Goal: Task Accomplishment & Management: Use online tool/utility

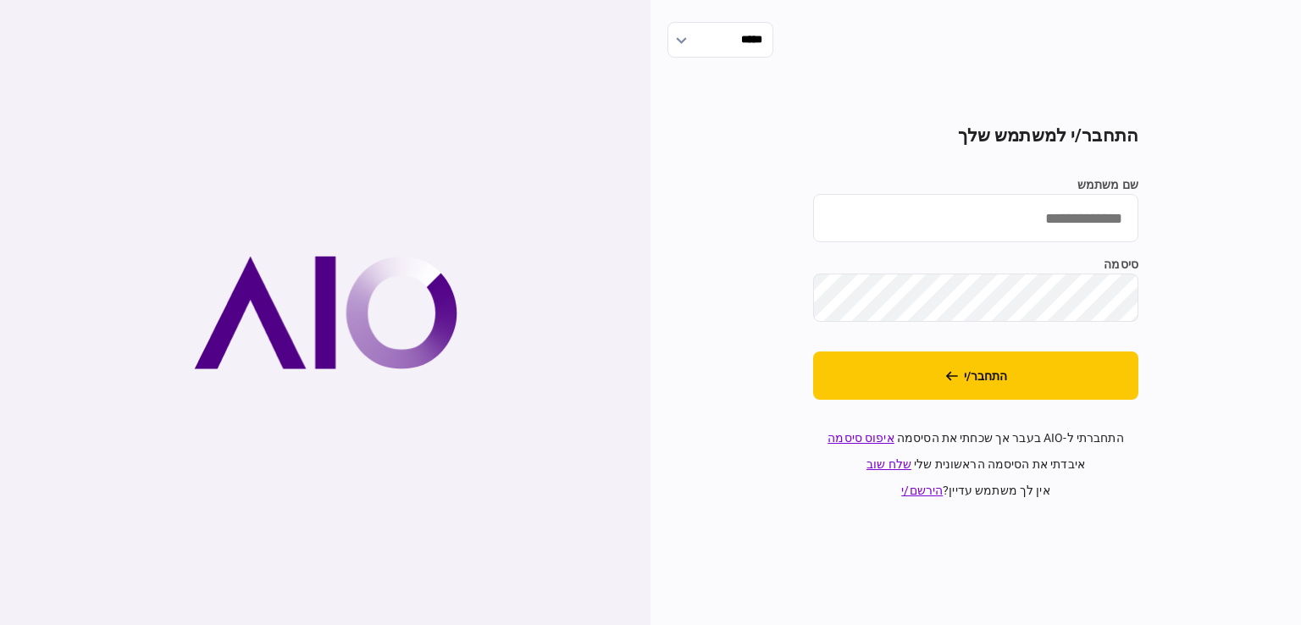
click at [995, 220] on input "שם משתמש" at bounding box center [975, 218] width 325 height 48
type input "********"
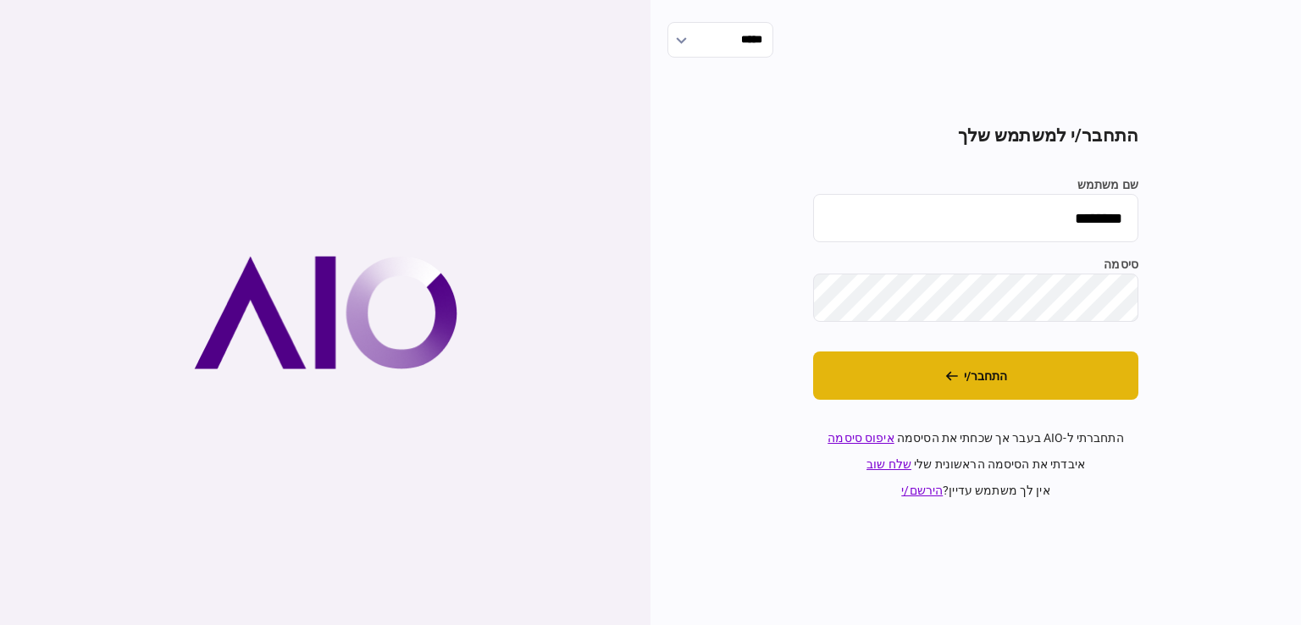
click at [966, 378] on button "התחבר/י" at bounding box center [975, 376] width 325 height 48
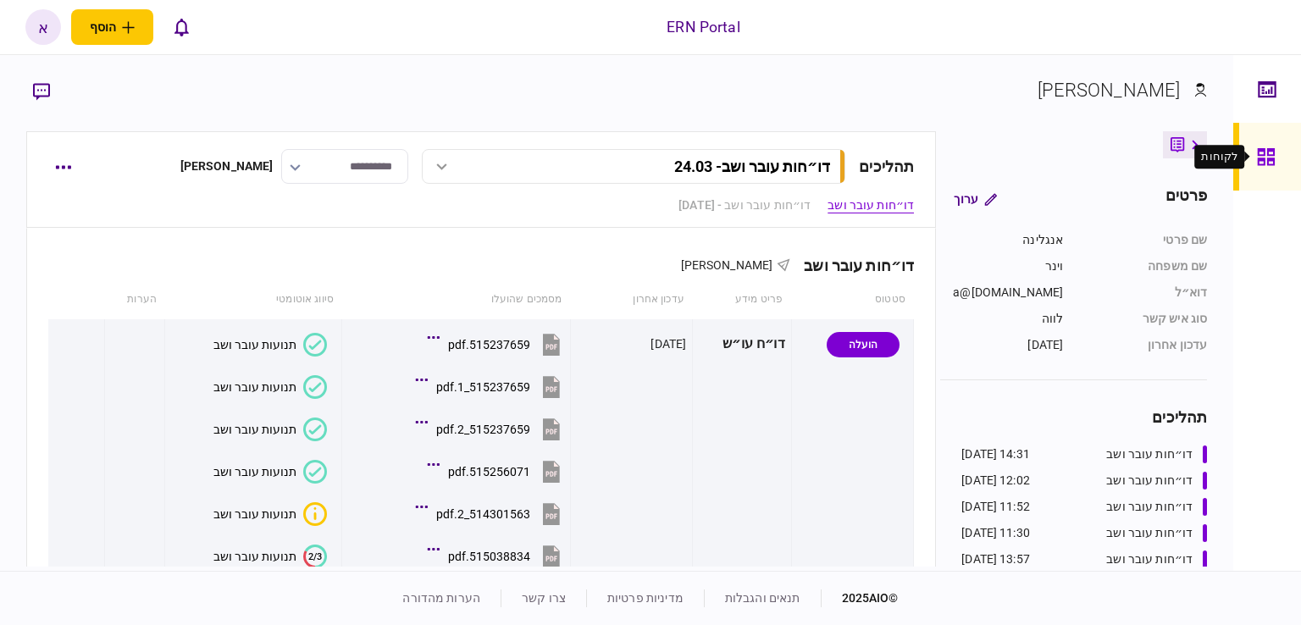
click at [1262, 152] on icon at bounding box center [1266, 156] width 19 height 19
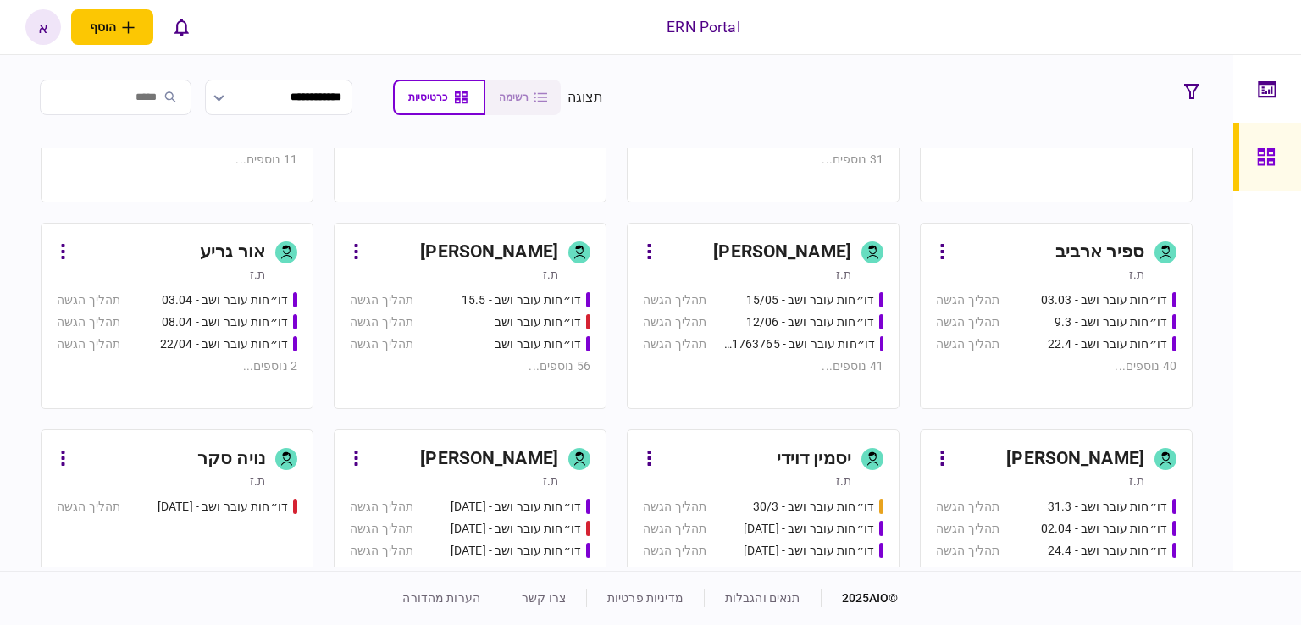
scroll to position [424, 0]
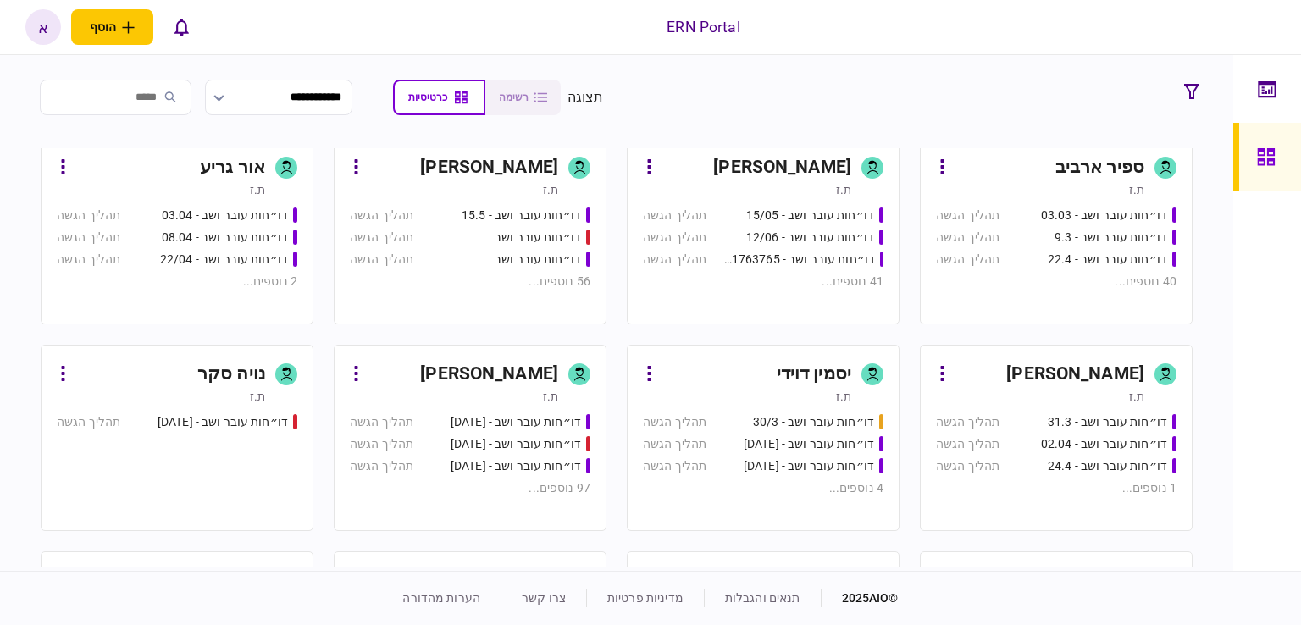
click at [822, 378] on div "יסמין דוידי" at bounding box center [814, 374] width 75 height 27
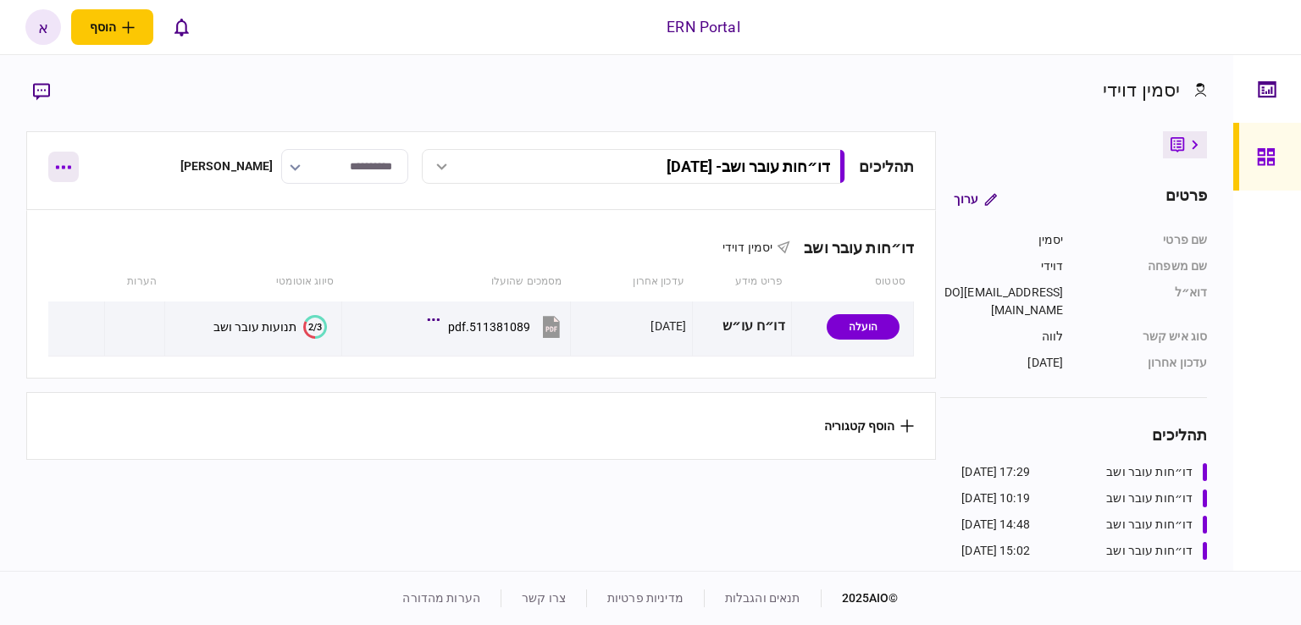
click at [64, 168] on icon "button" at bounding box center [63, 167] width 15 height 3
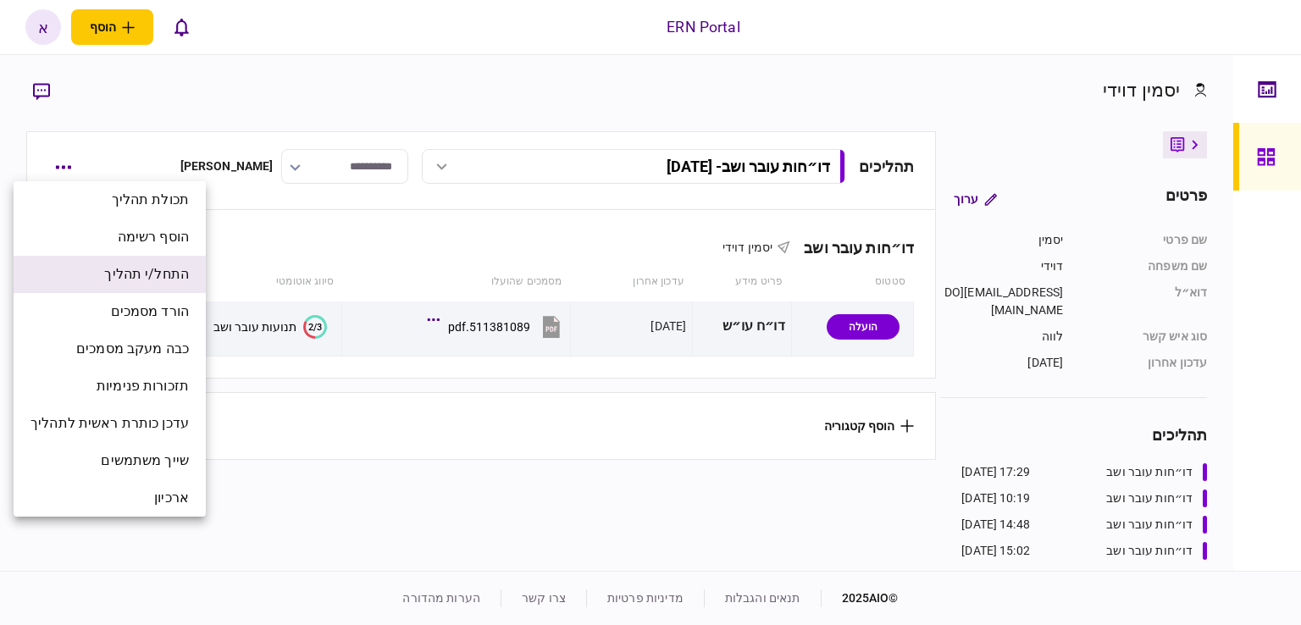
click at [143, 269] on span "התחל/י תהליך" at bounding box center [146, 274] width 85 height 20
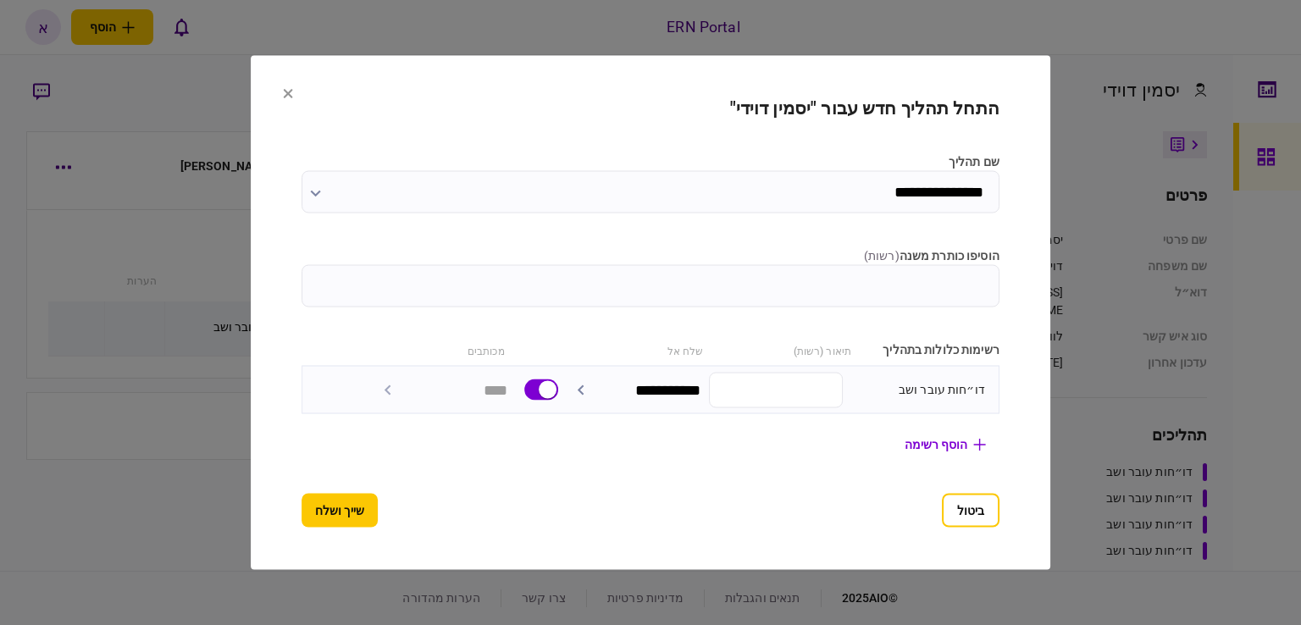
click at [704, 291] on input "הוסיפו כותרת משנה ( רשות )" at bounding box center [651, 286] width 698 height 42
type input "********"
click at [316, 513] on button "שייך ושלח" at bounding box center [340, 511] width 76 height 34
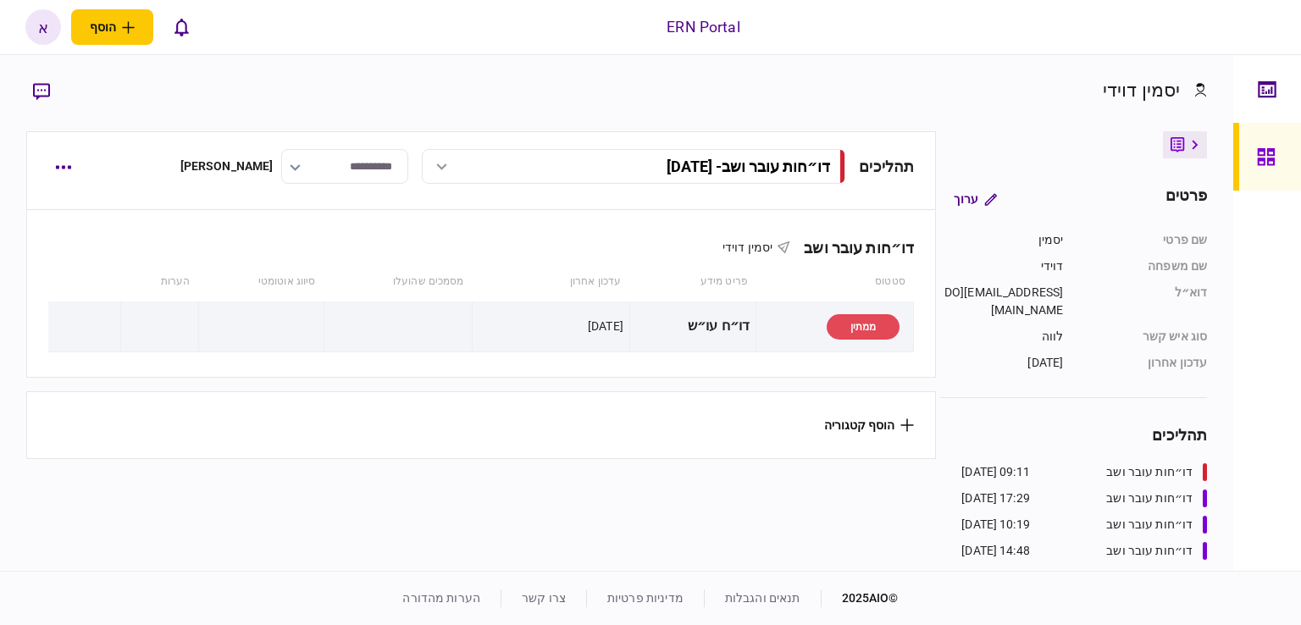
click at [377, 618] on footer "© 2025 AIO תנאים והגבלות מדיניות פרטיות צרו קשר הערות מהדורה" at bounding box center [650, 598] width 1301 height 54
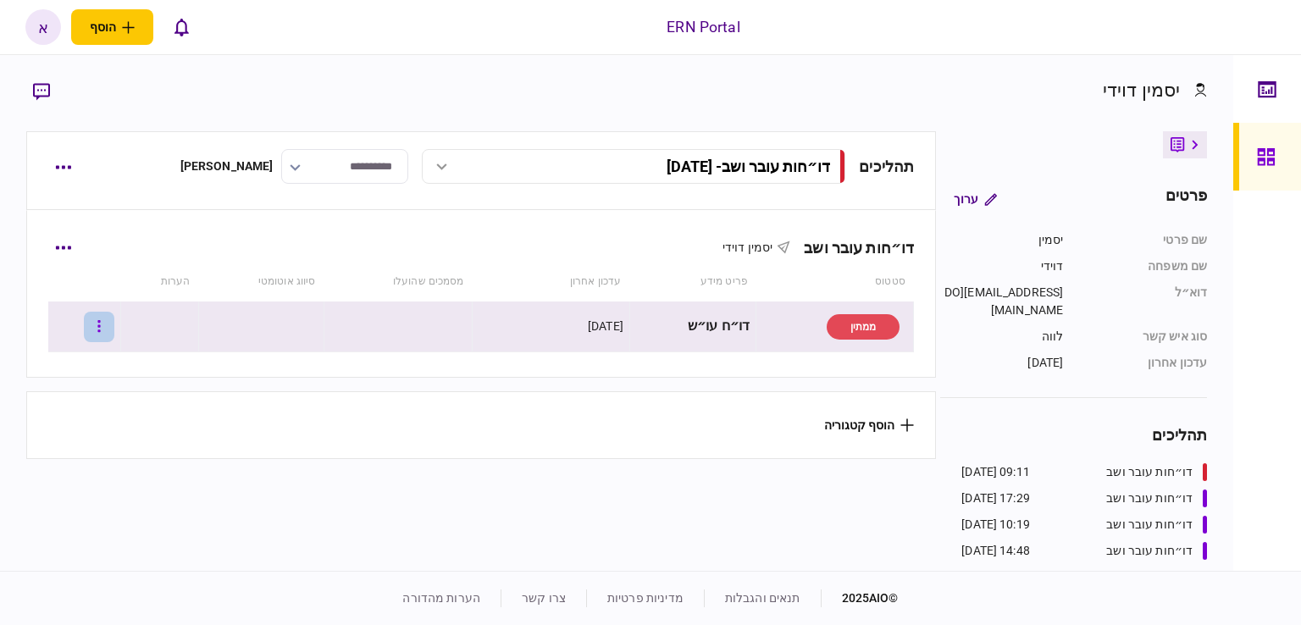
click at [108, 331] on button "button" at bounding box center [99, 327] width 30 height 30
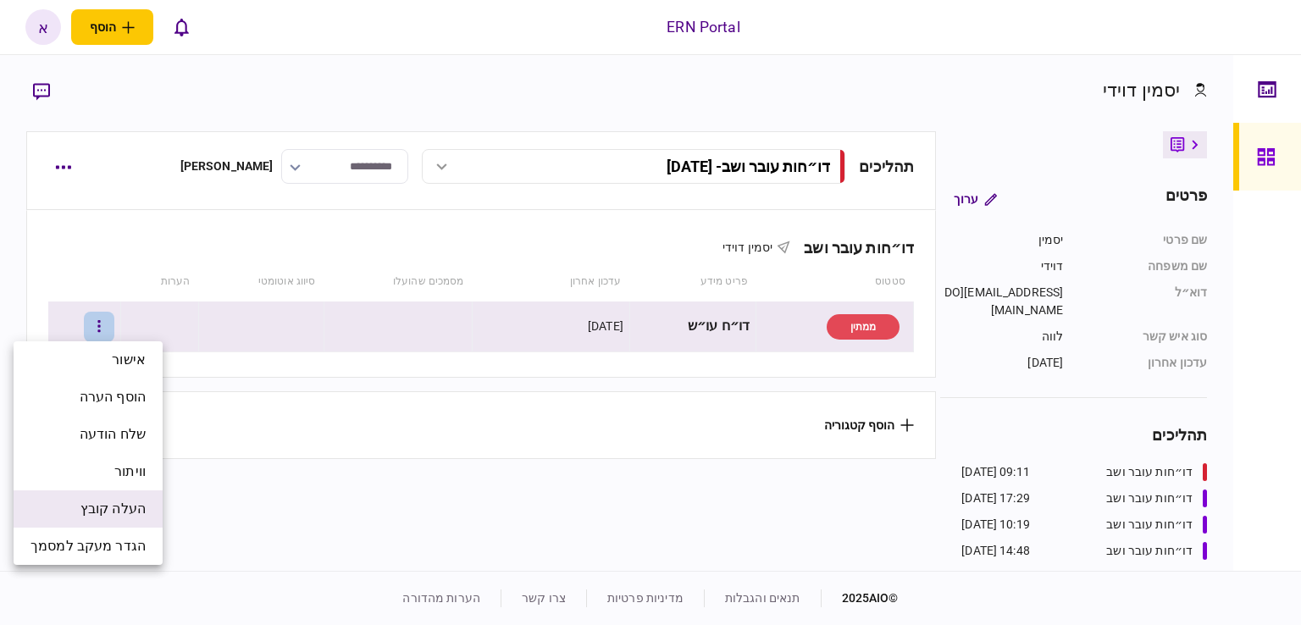
click at [108, 508] on span "העלה קובץ" at bounding box center [112, 509] width 65 height 20
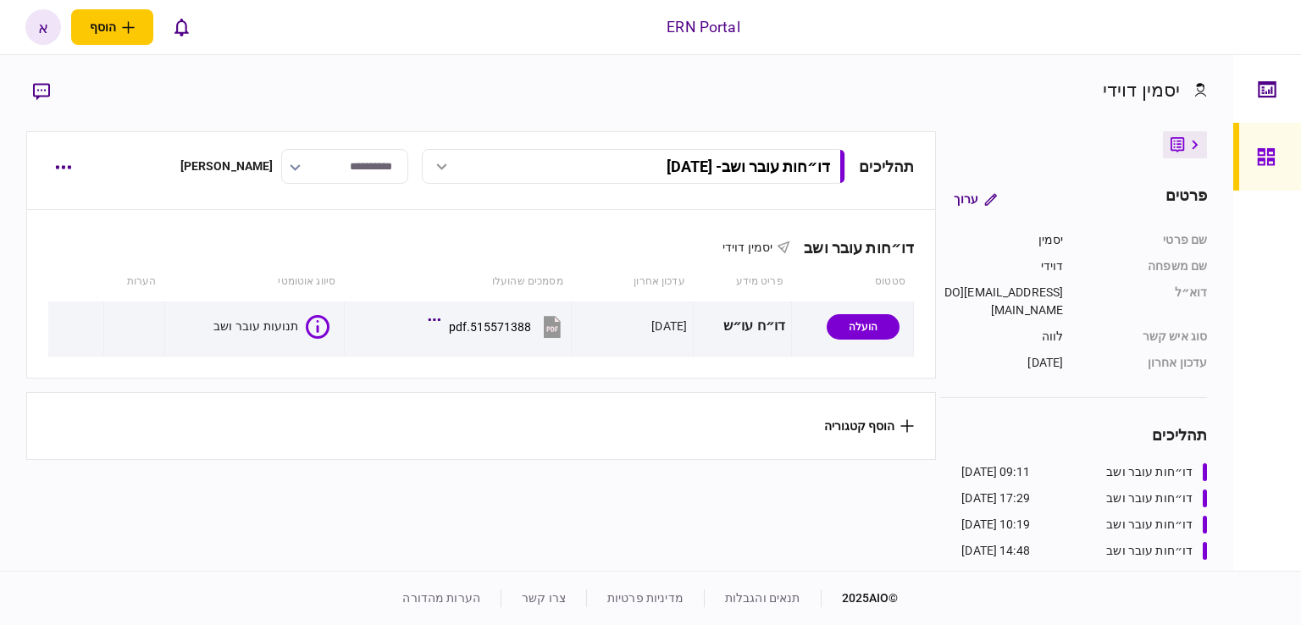
click at [947, 63] on div "יסמין דוידי פרטים ערוך שם פרטי יסמין שם משפחה דוידי דוא״ל yasmind@ern.co.il סוג…" at bounding box center [616, 313] width 1233 height 516
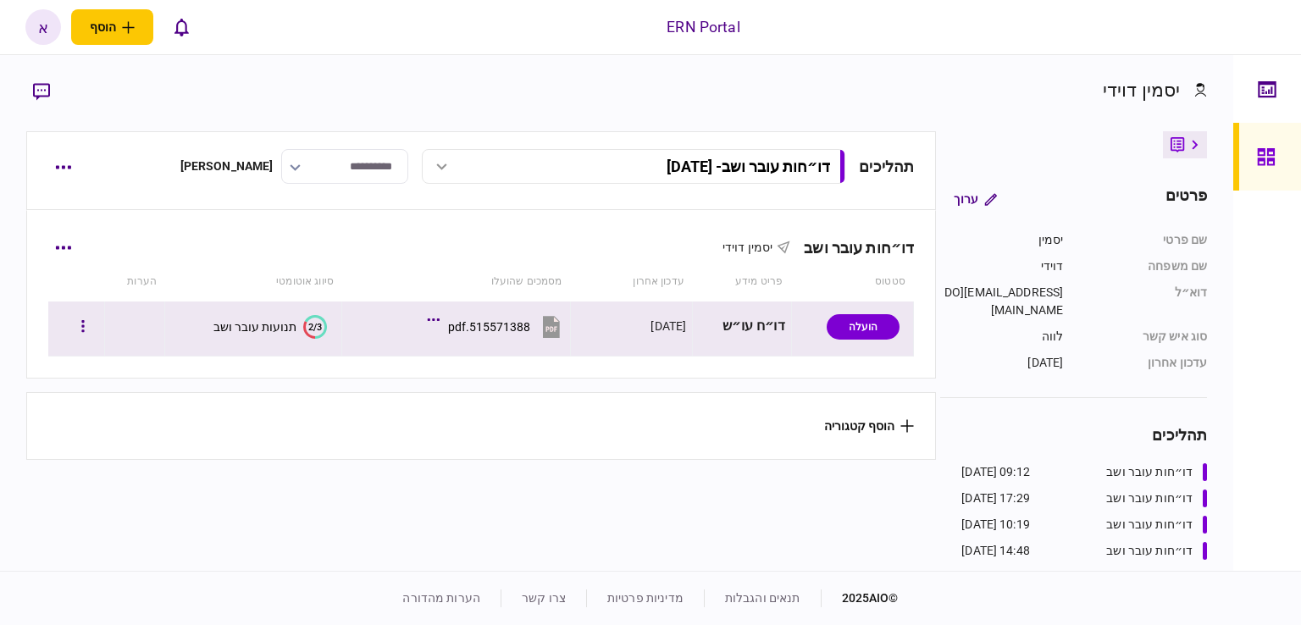
click at [307, 336] on icon "2/3" at bounding box center [315, 327] width 24 height 24
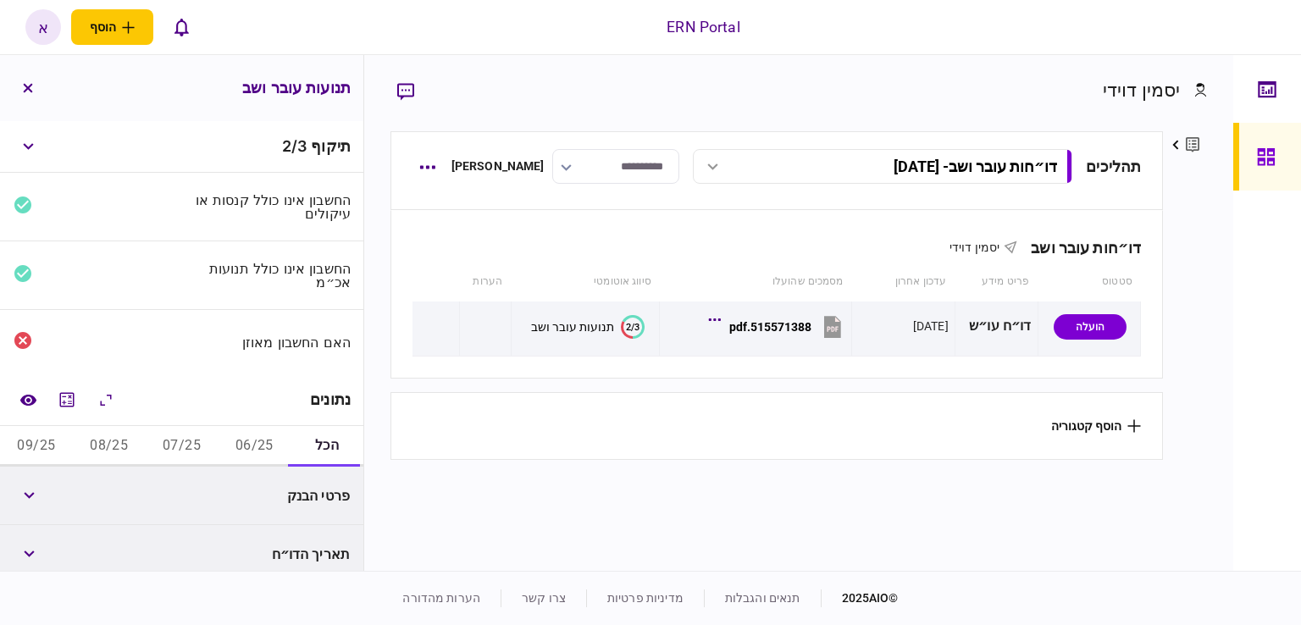
scroll to position [169, 0]
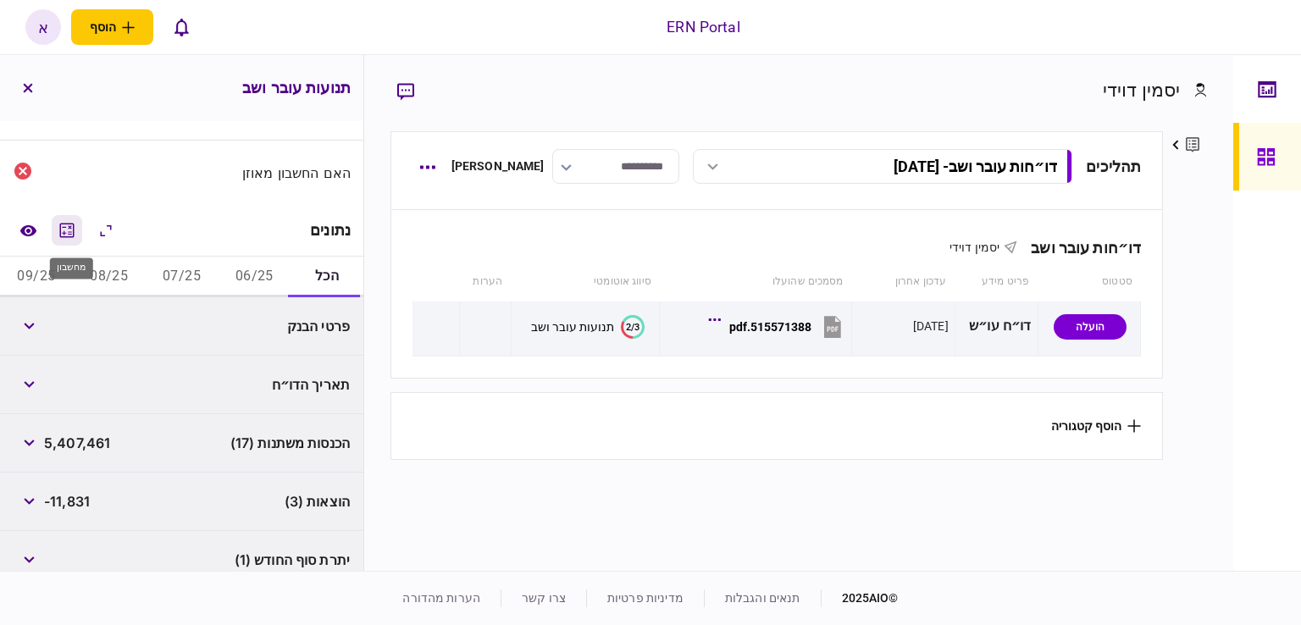
click at [65, 229] on icon "מחשבון" at bounding box center [67, 230] width 20 height 20
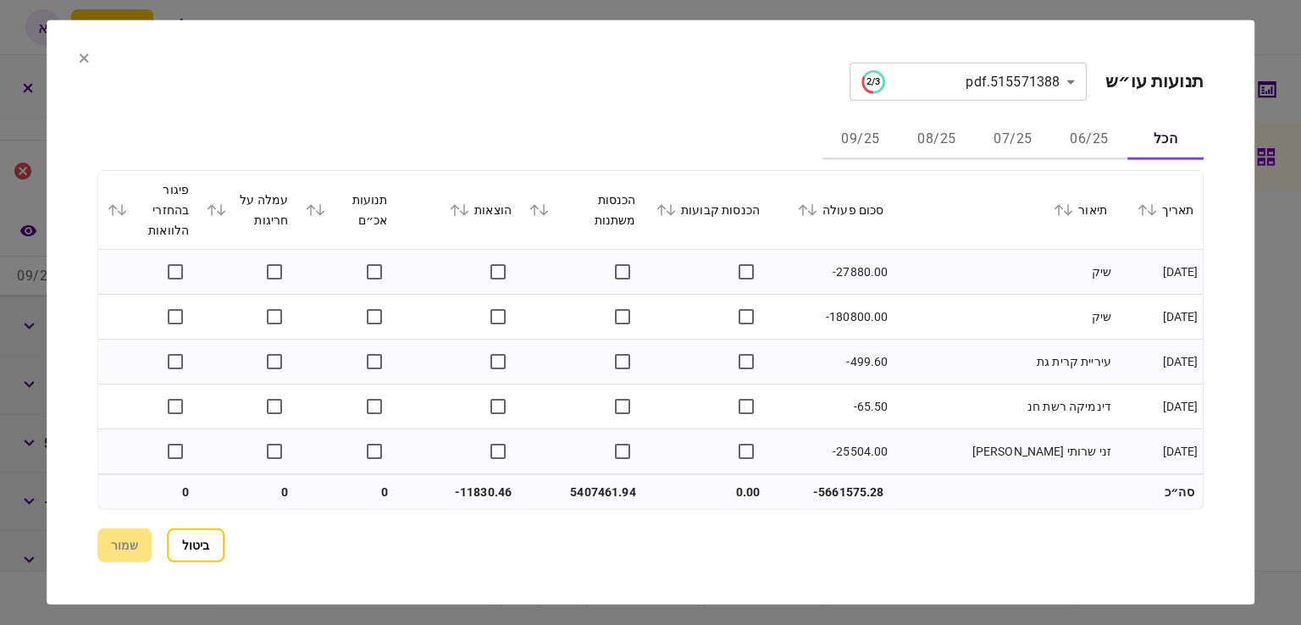
click at [1075, 136] on button "06/25" at bounding box center [1089, 139] width 76 height 41
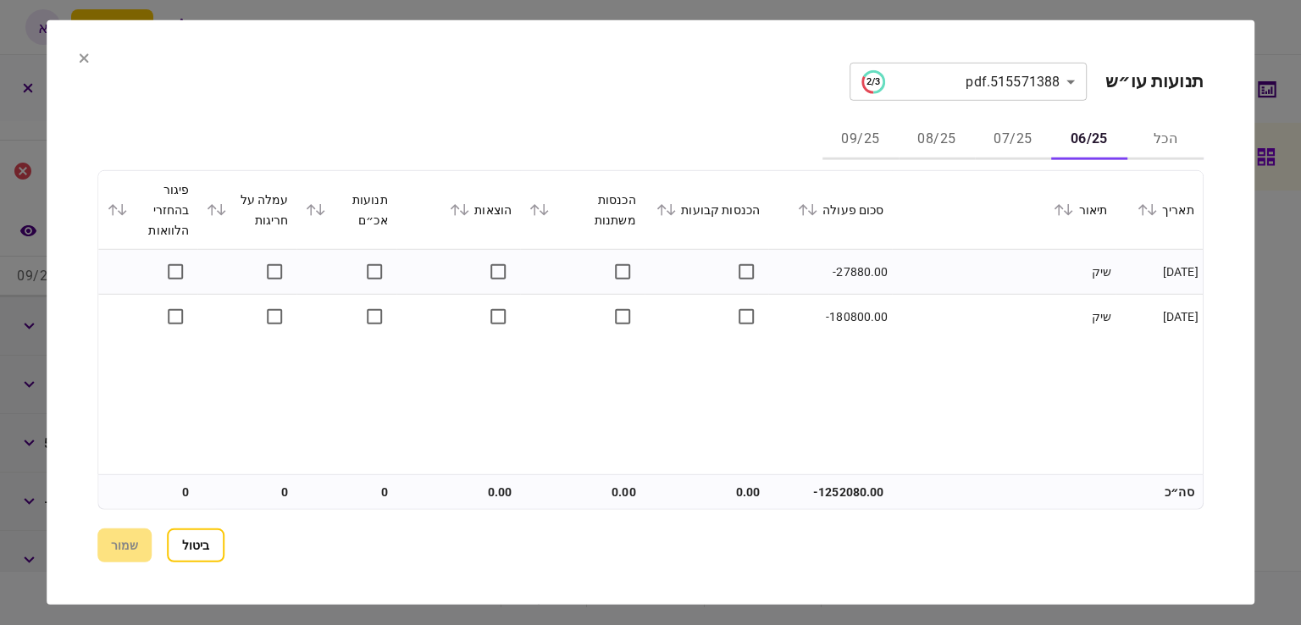
click at [995, 139] on button "07/25" at bounding box center [1013, 139] width 76 height 41
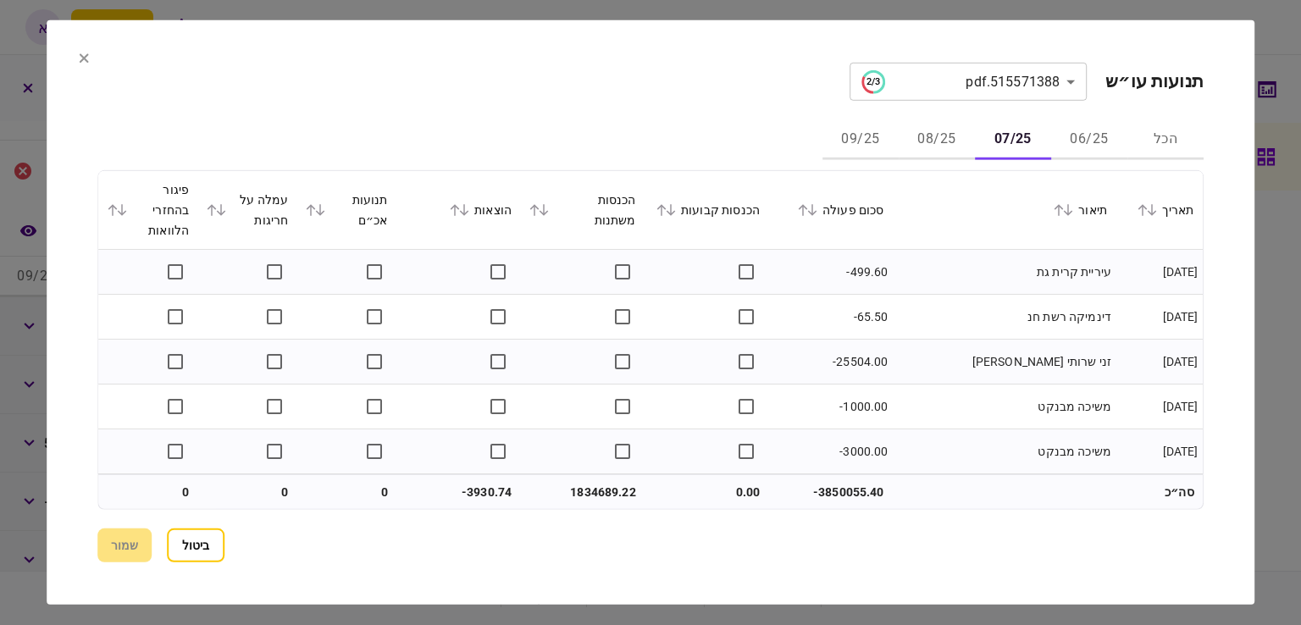
click at [549, 207] on icon at bounding box center [544, 210] width 10 height 12
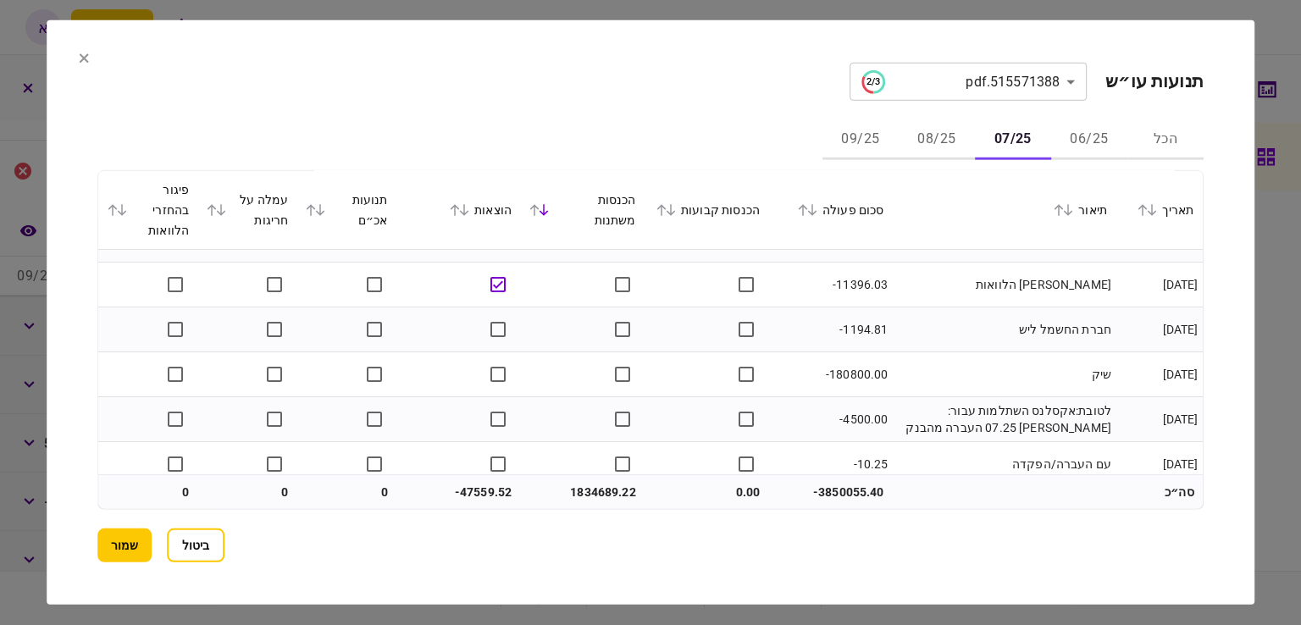
scroll to position [6449, 0]
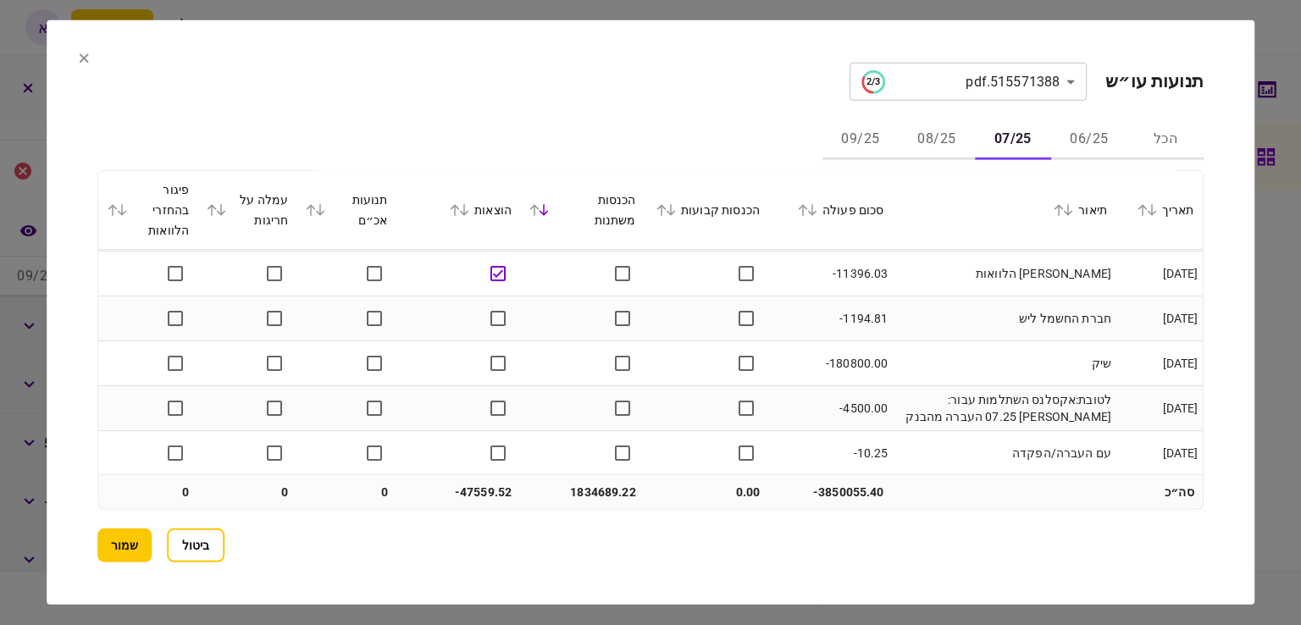
click at [618, 163] on section "הכל 06/25 07/25 08/25 09/25 תאריך תיאור סכום פעולה הכנסות קבועות הכנסות משתנות …" at bounding box center [650, 314] width 1106 height 391
click at [469, 209] on icon at bounding box center [464, 210] width 10 height 12
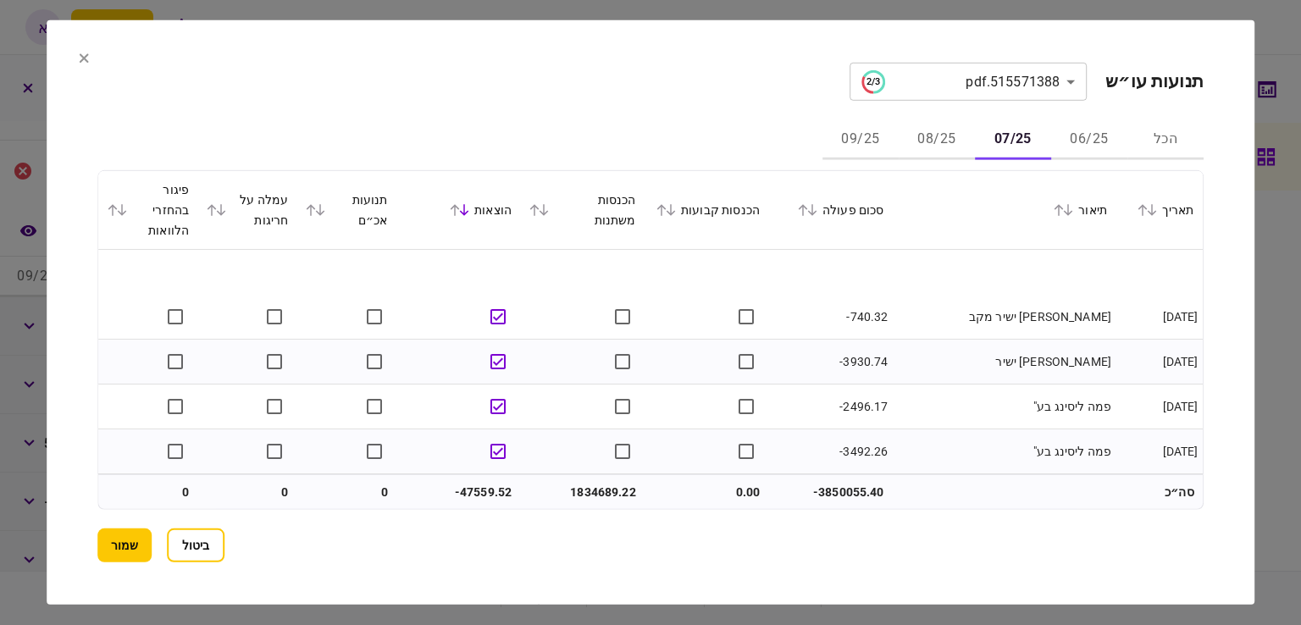
scroll to position [85, 0]
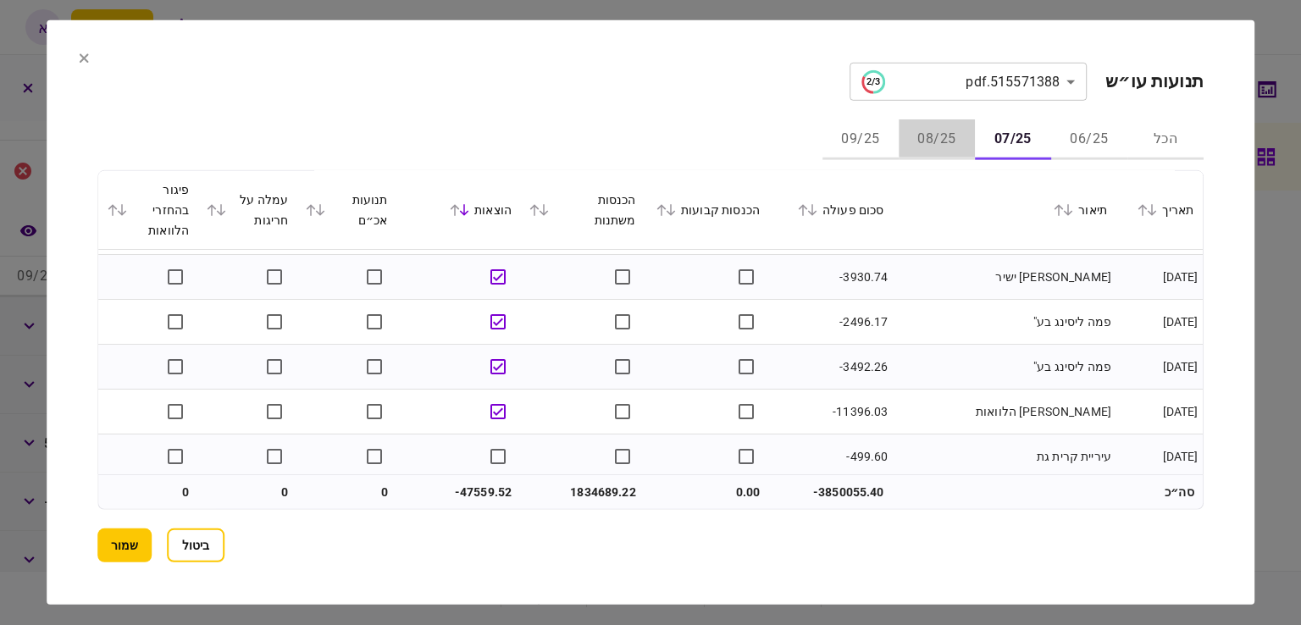
click at [935, 139] on button "08/25" at bounding box center [937, 139] width 76 height 41
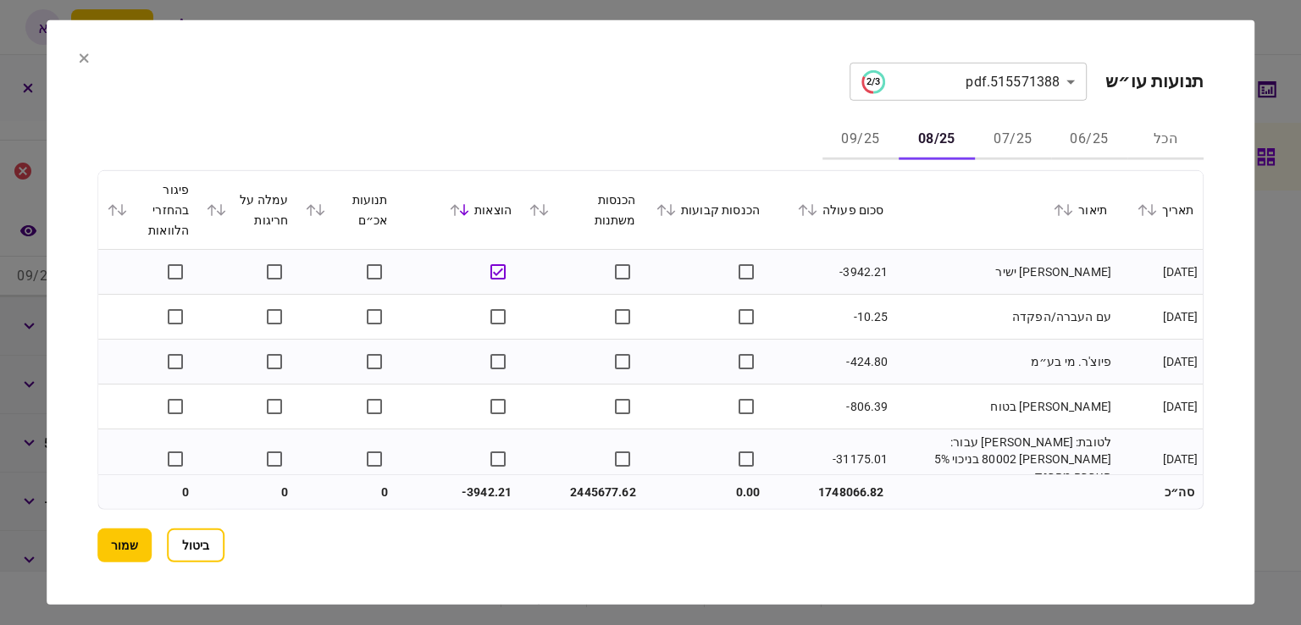
click at [549, 211] on icon at bounding box center [544, 210] width 10 height 12
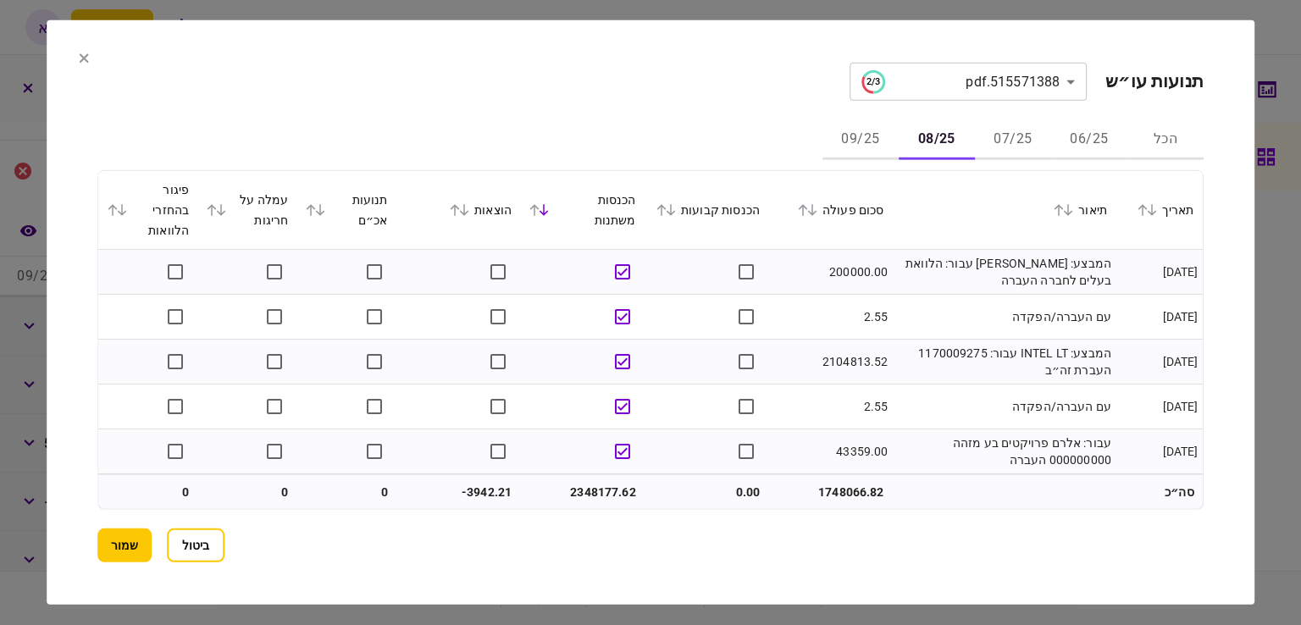
click at [823, 387] on td "2.55" at bounding box center [830, 407] width 124 height 45
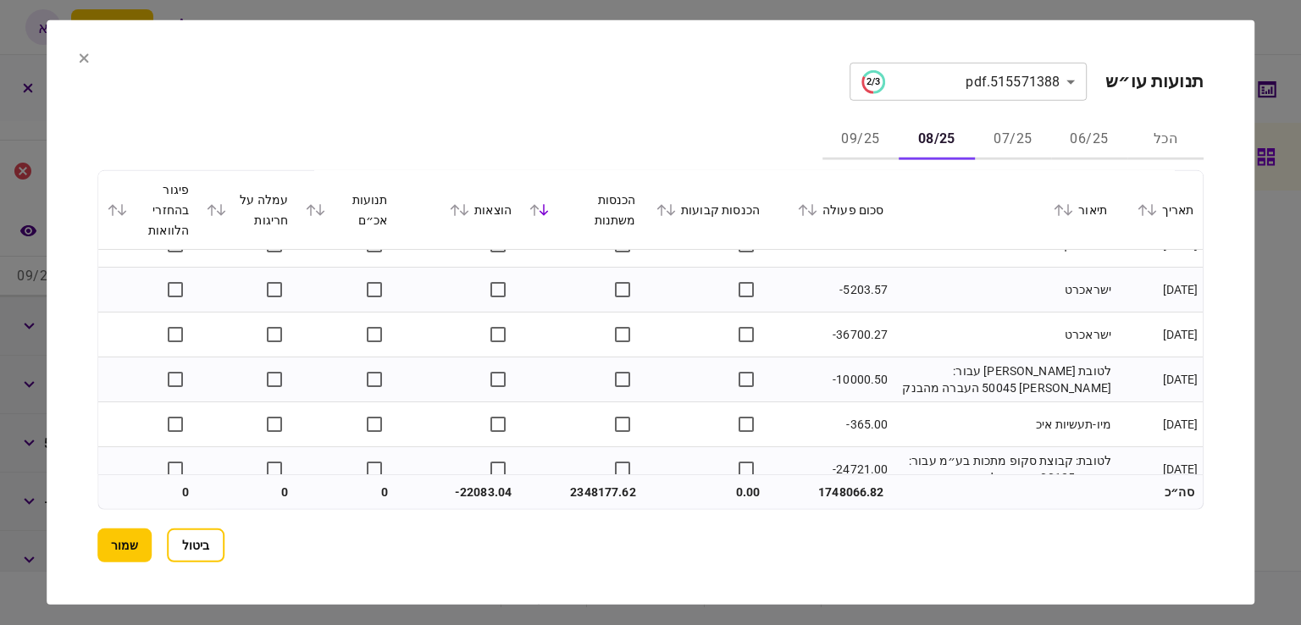
scroll to position [267, 0]
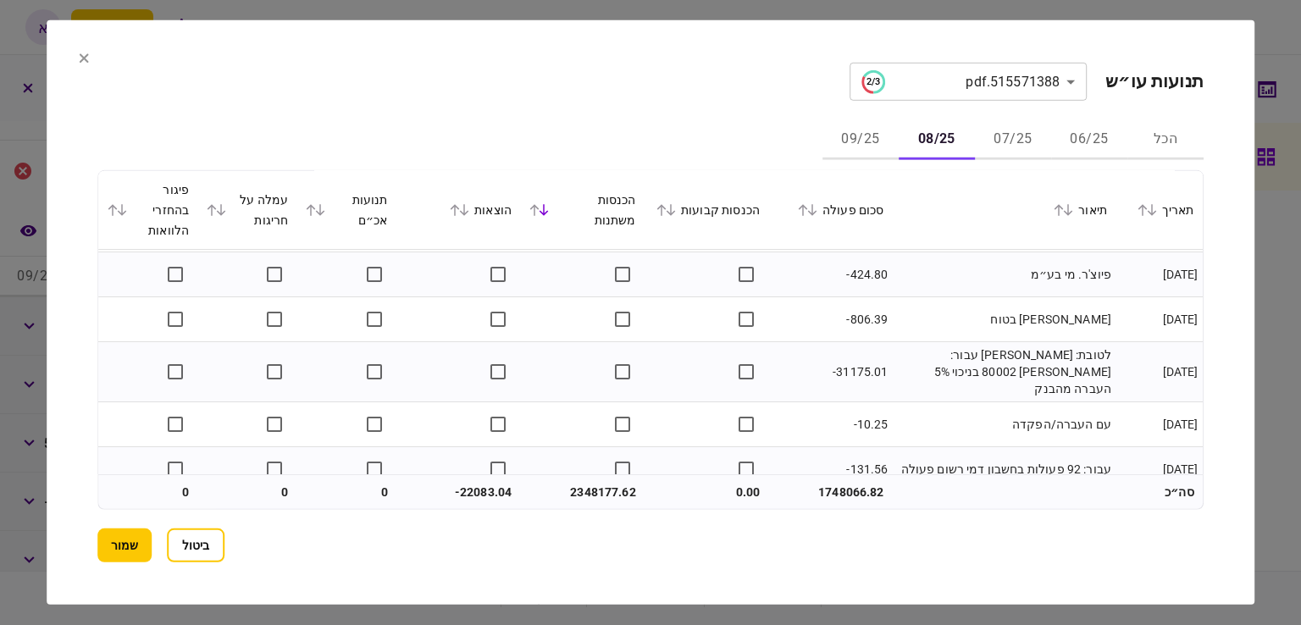
click at [1007, 133] on button "07/25" at bounding box center [1013, 139] width 76 height 41
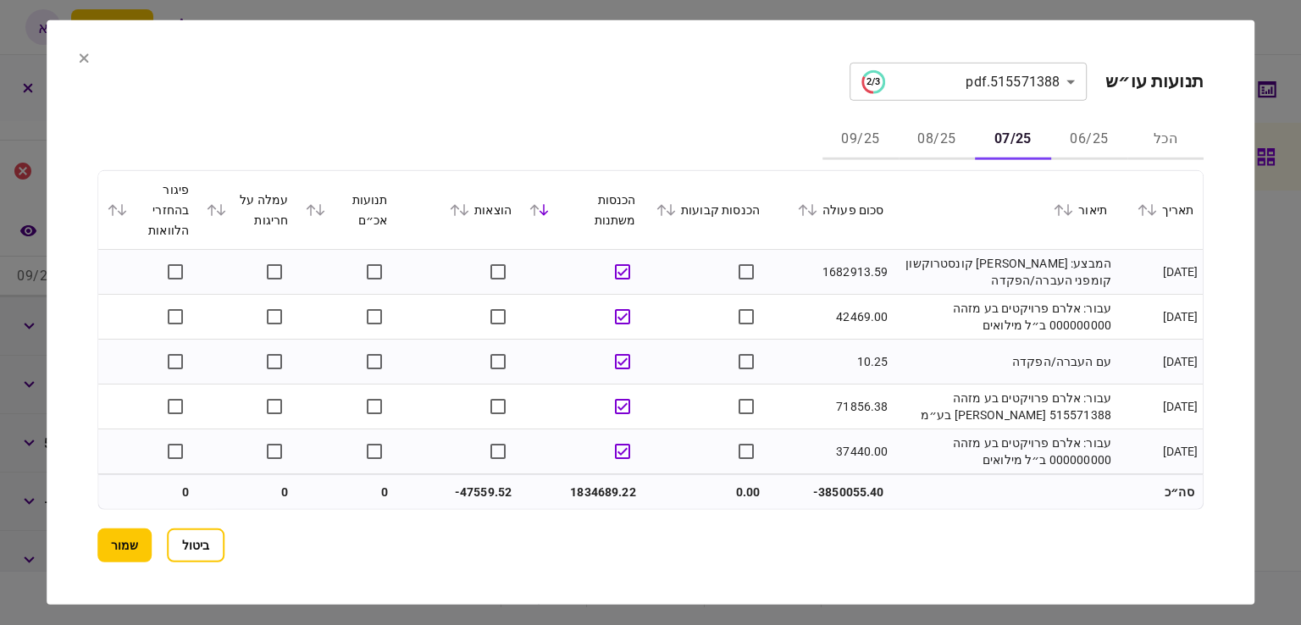
click at [474, 203] on div "הוצאות" at bounding box center [458, 210] width 107 height 20
click at [469, 210] on icon at bounding box center [464, 210] width 9 height 12
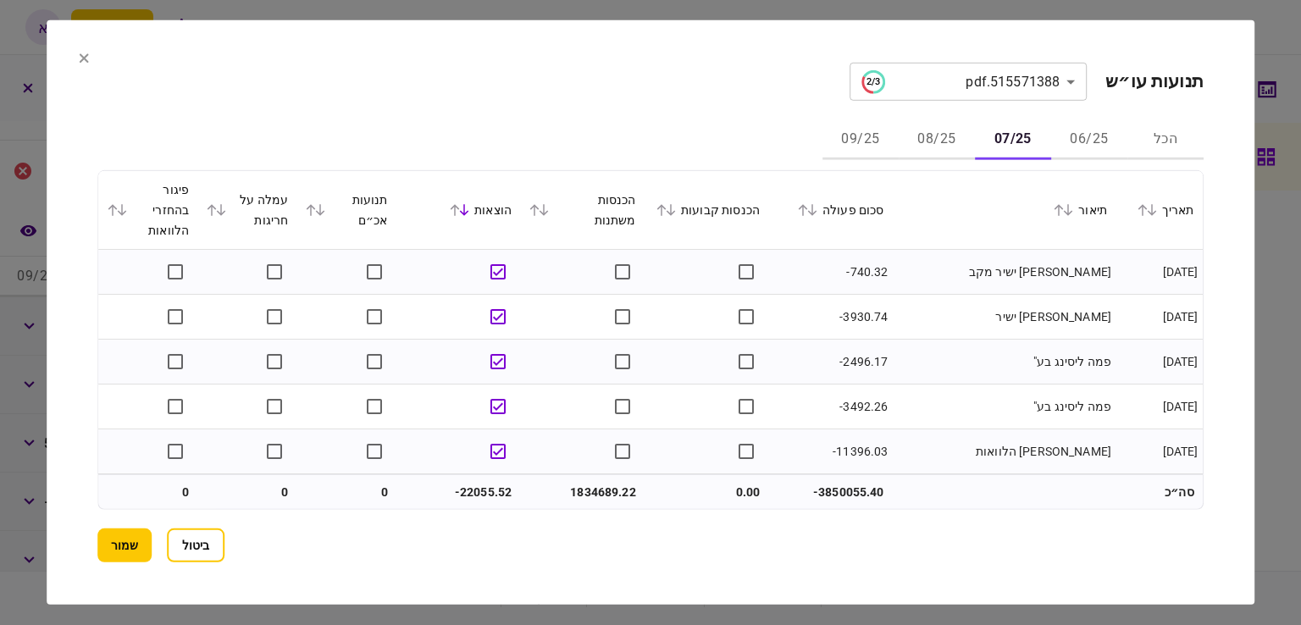
click at [928, 137] on button "08/25" at bounding box center [937, 139] width 76 height 41
click at [854, 144] on button "09/25" at bounding box center [861, 139] width 76 height 41
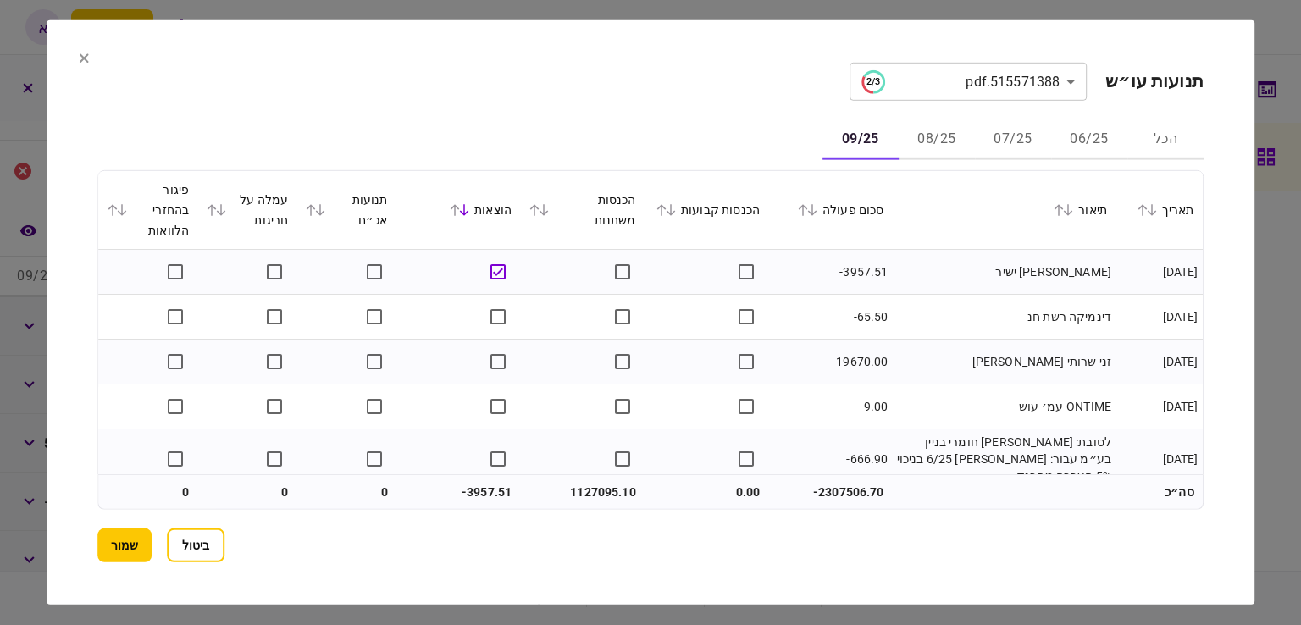
click at [549, 211] on icon at bounding box center [544, 210] width 9 height 12
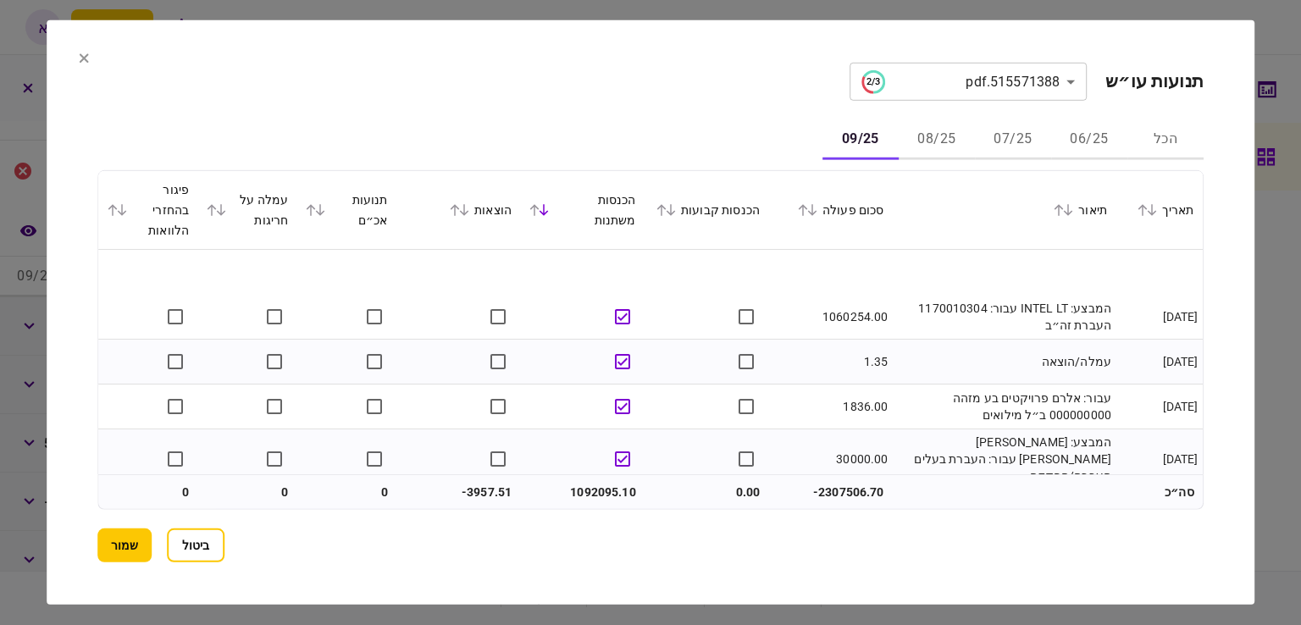
scroll to position [85, 0]
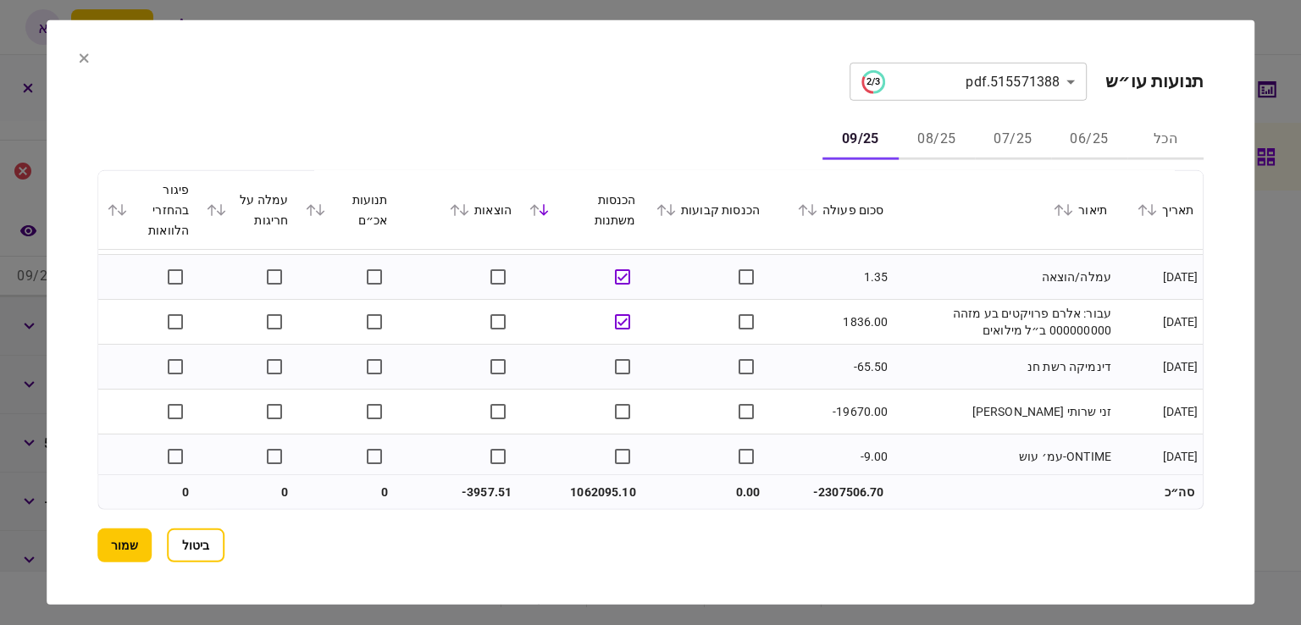
click at [612, 145] on div "הכל 06/25 07/25 08/25 09/25" at bounding box center [650, 139] width 1106 height 41
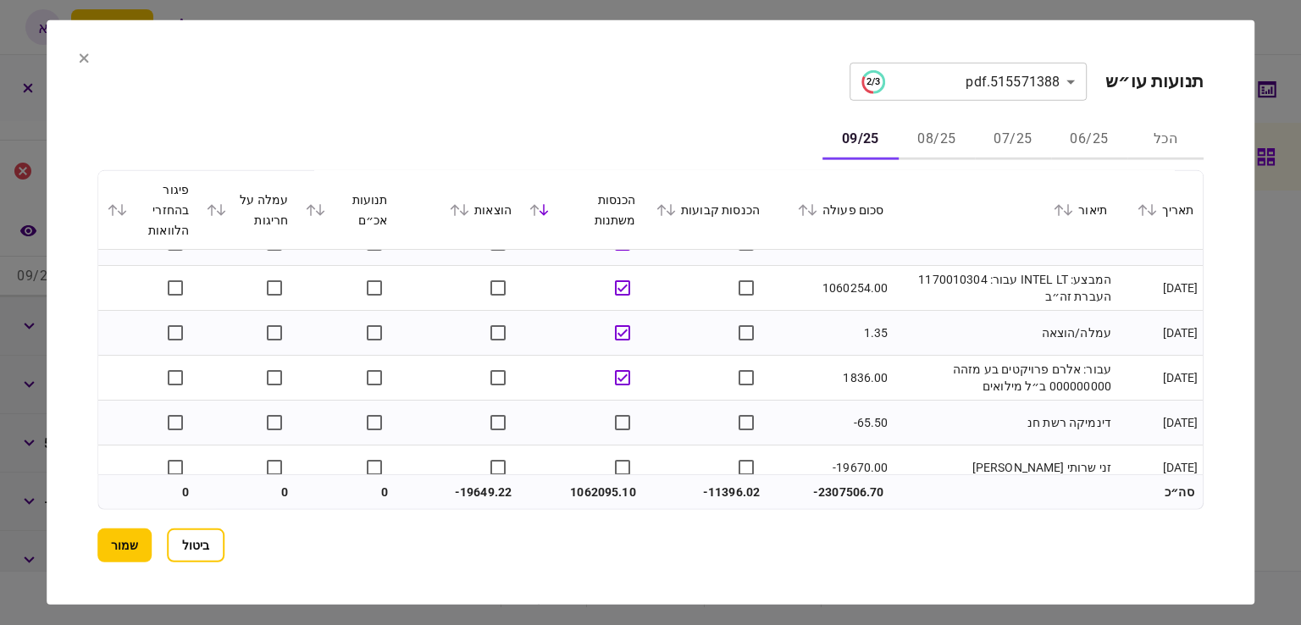
scroll to position [0, 0]
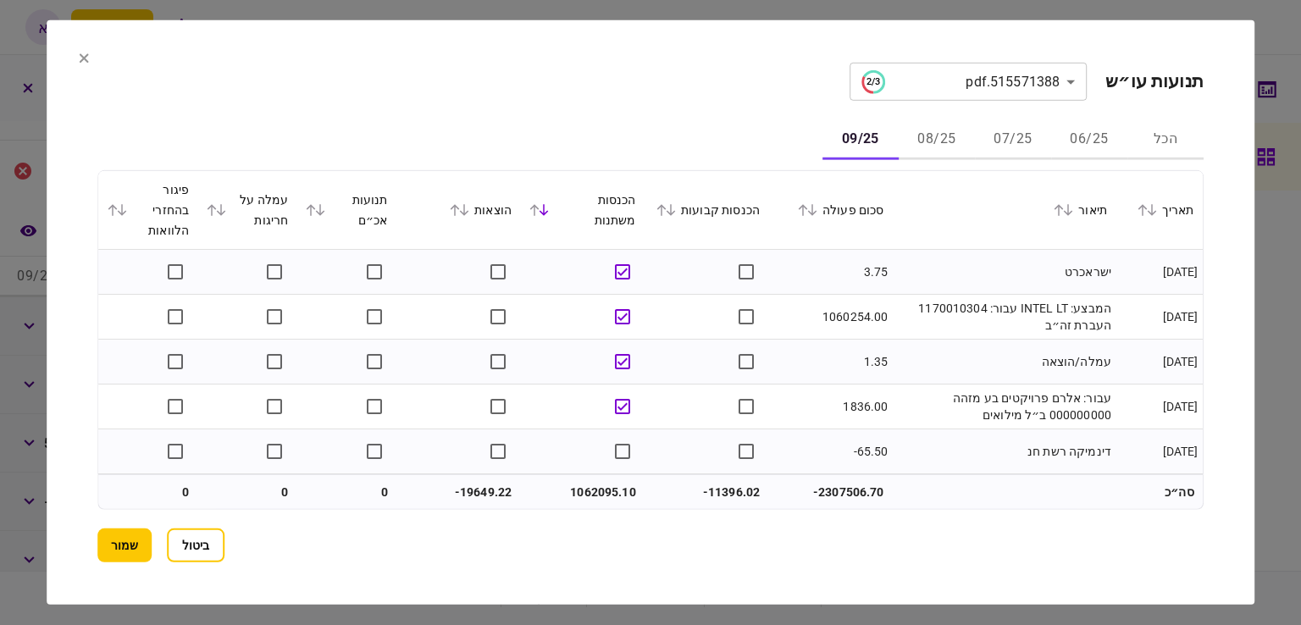
drag, startPoint x: 1168, startPoint y: 60, endPoint x: 1001, endPoint y: 48, distance: 167.3
click at [1166, 61] on section "**********" at bounding box center [651, 312] width 1208 height 585
click at [86, 62] on icon at bounding box center [84, 58] width 10 height 10
